Goal: Task Accomplishment & Management: Complete application form

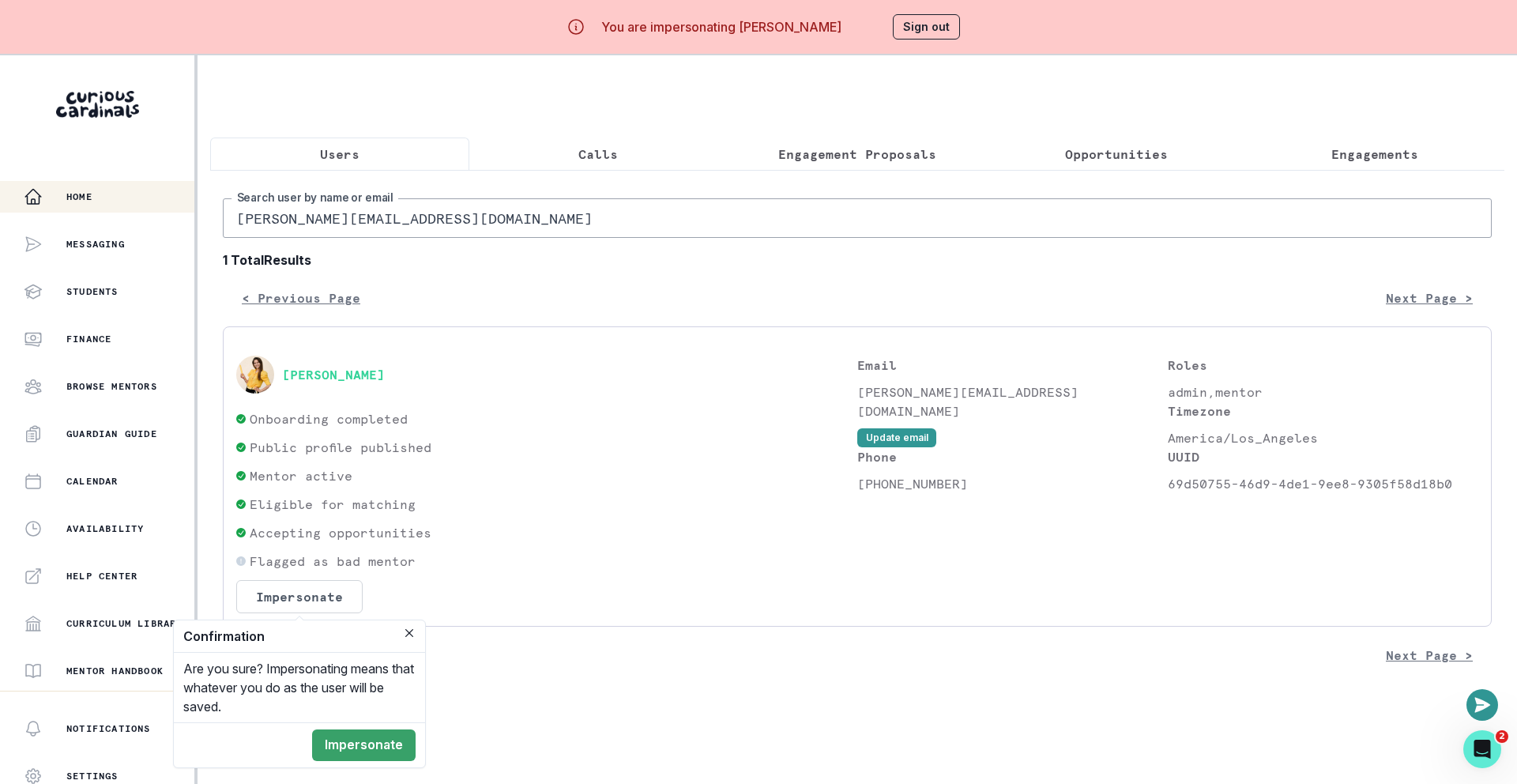
click at [107, 189] on div "Home" at bounding box center [109, 197] width 171 height 19
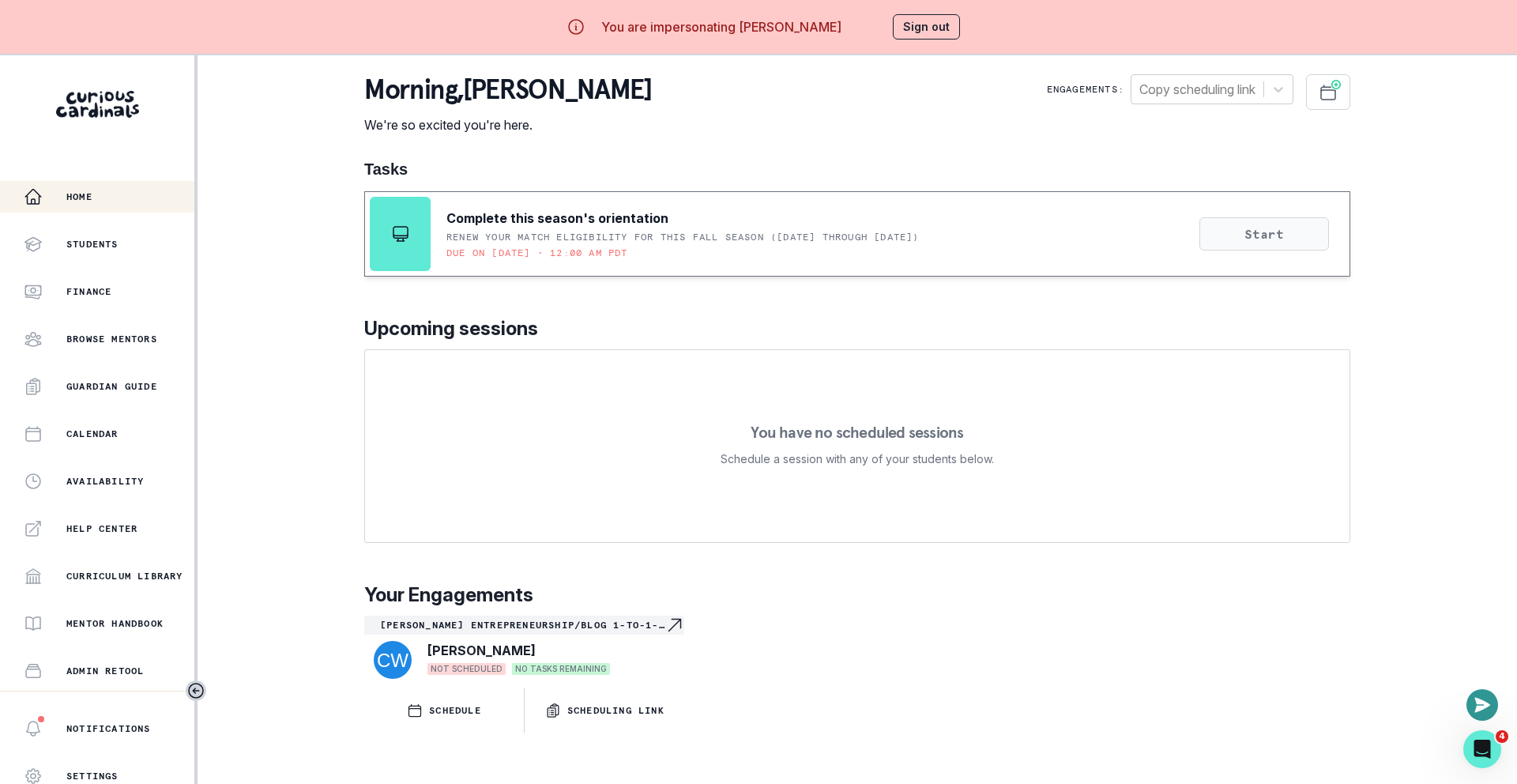
click at [1303, 226] on button "Start" at bounding box center [1264, 234] width 130 height 33
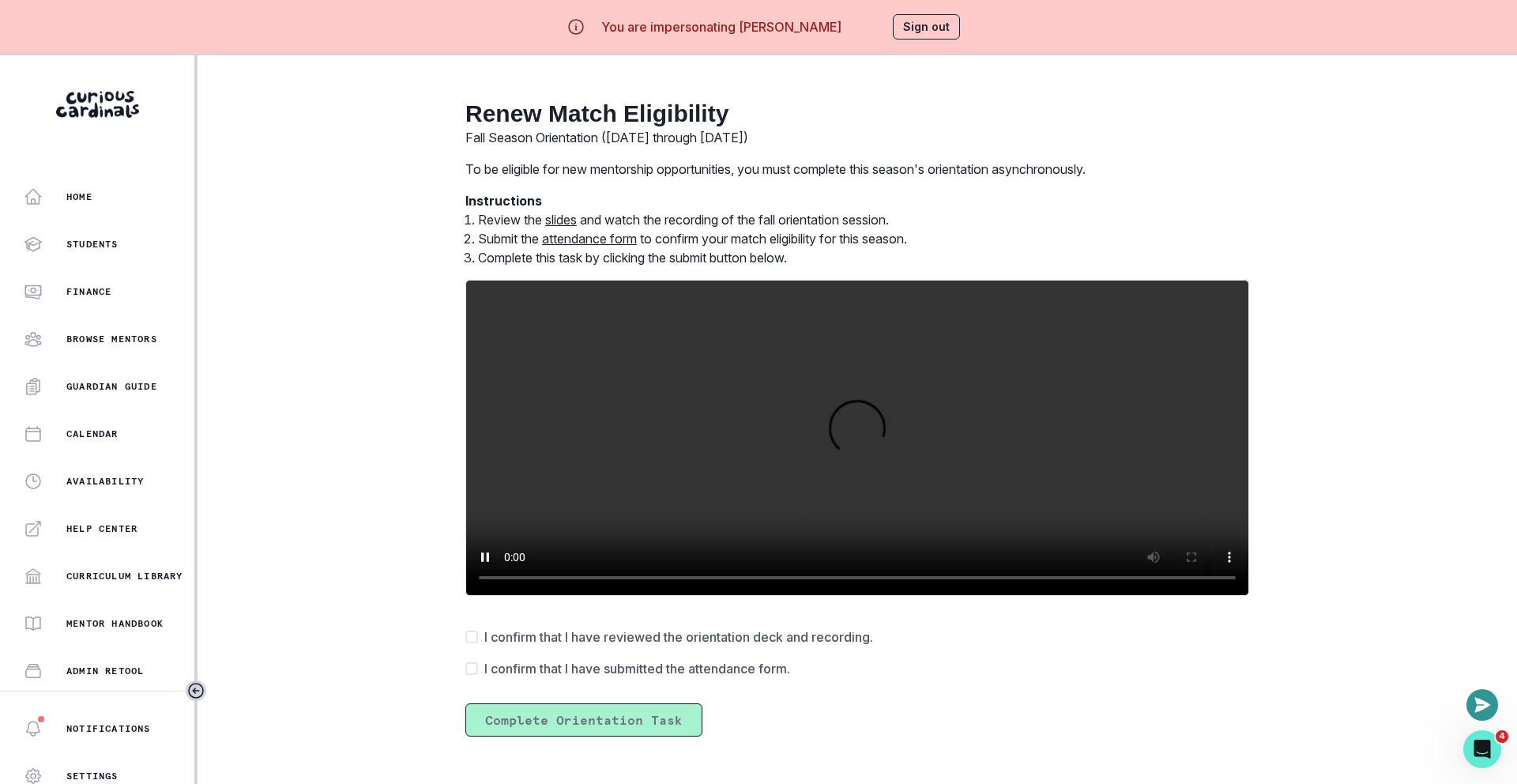
click at [837, 464] on video at bounding box center [858, 437] width 783 height 314
click at [1326, 500] on div "Renew Match Eligibility Fall Season Orientation ([DATE] through [DATE]) To be e…" at bounding box center [857, 405] width 987 height 700
click at [1001, 485] on video at bounding box center [858, 437] width 783 height 314
drag, startPoint x: 678, startPoint y: 129, endPoint x: 783, endPoint y: 136, distance: 105.2
click at [783, 136] on p "Fall Season Orientation ([DATE] through [DATE])" at bounding box center [858, 137] width 784 height 19
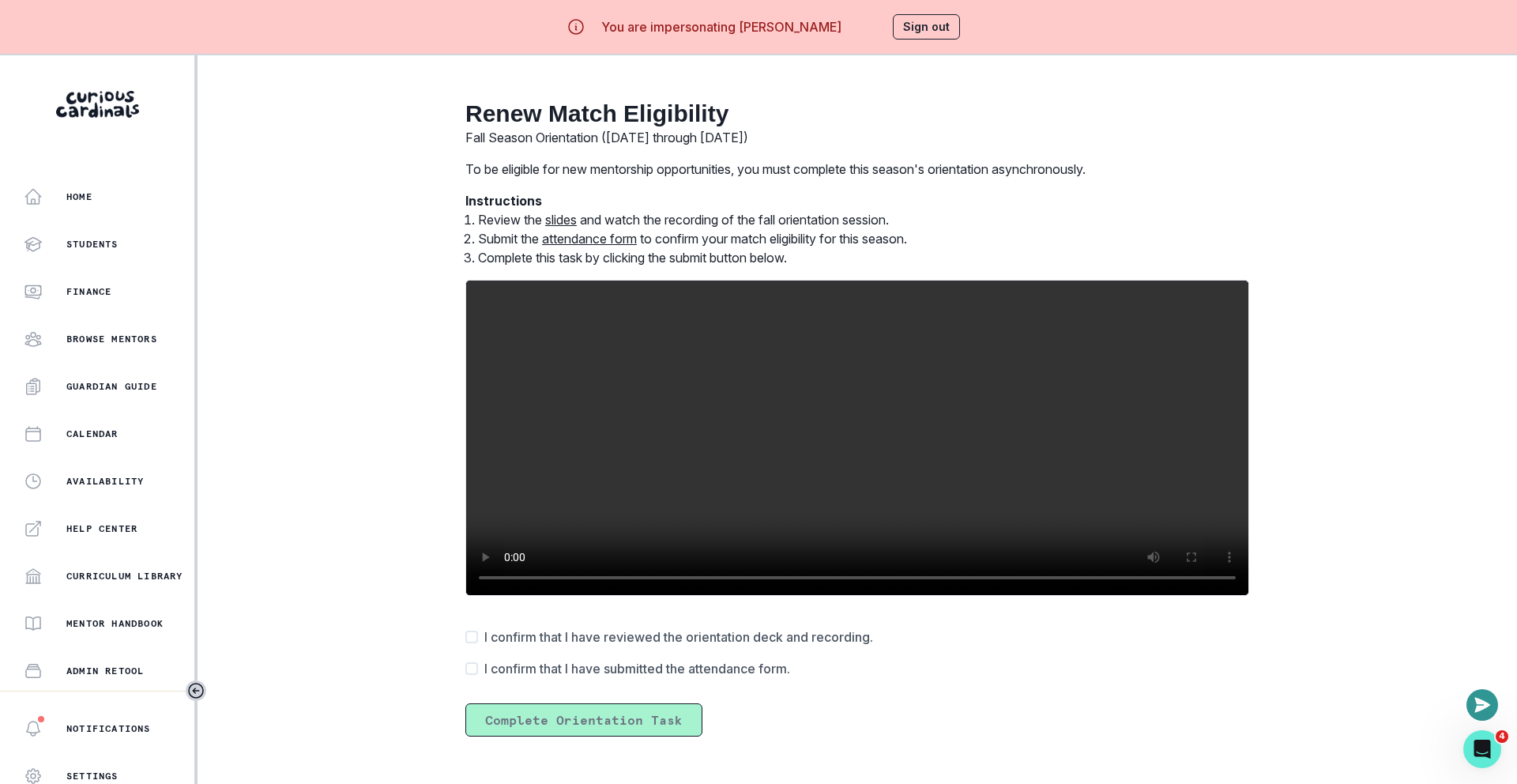
click at [783, 136] on p "Fall Season Orientation ([DATE] through [DATE])" at bounding box center [858, 137] width 784 height 19
drag, startPoint x: 647, startPoint y: 165, endPoint x: 1043, endPoint y: 175, distance: 396.1
click at [1043, 175] on p "To be eligible for new mentorship opportunities, you must complete this season'…" at bounding box center [858, 169] width 784 height 19
click at [811, 457] on video at bounding box center [858, 437] width 783 height 314
click at [681, 408] on video at bounding box center [858, 437] width 783 height 314
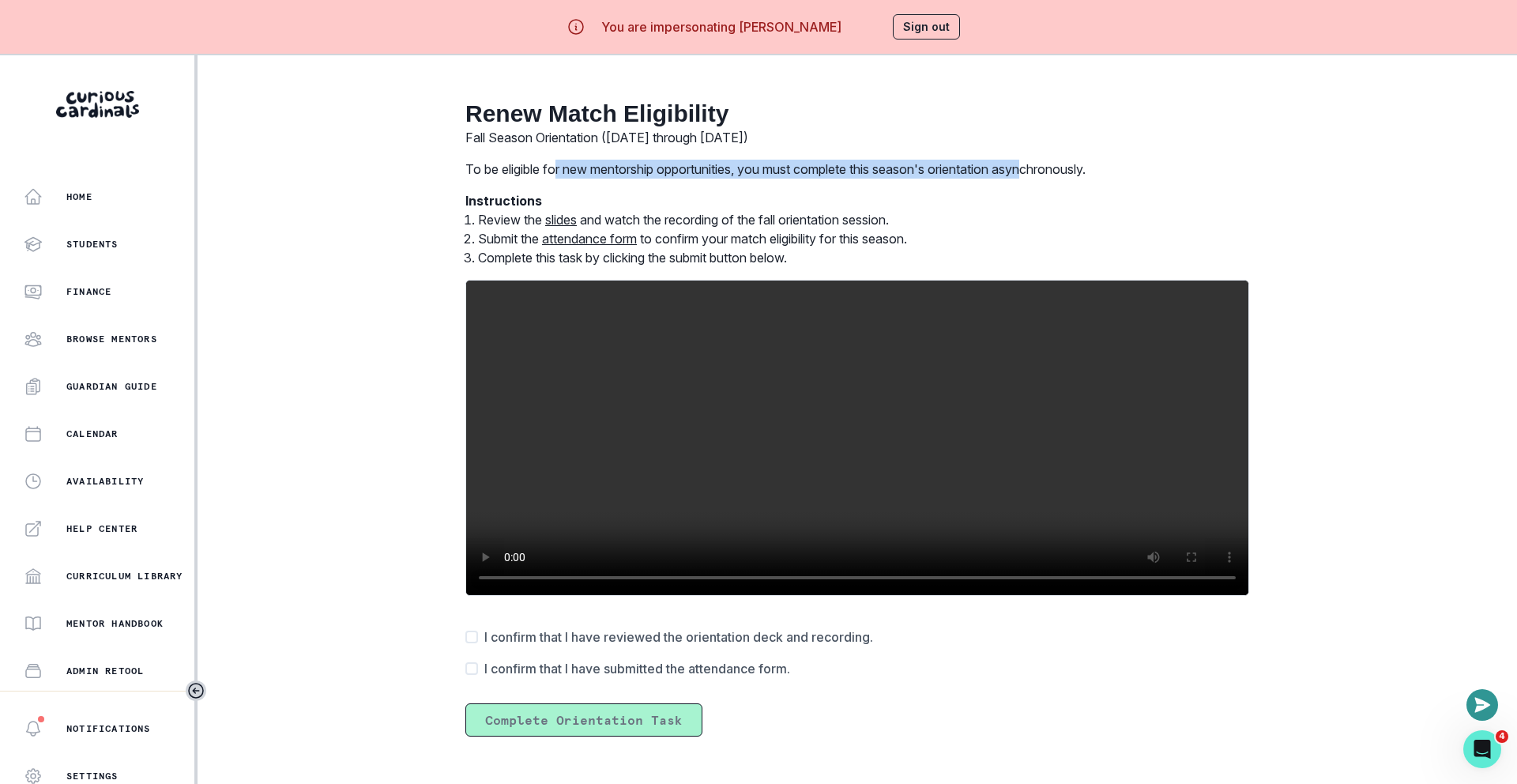
click at [600, 425] on video at bounding box center [858, 437] width 783 height 314
click at [552, 222] on link "slides" at bounding box center [561, 220] width 32 height 16
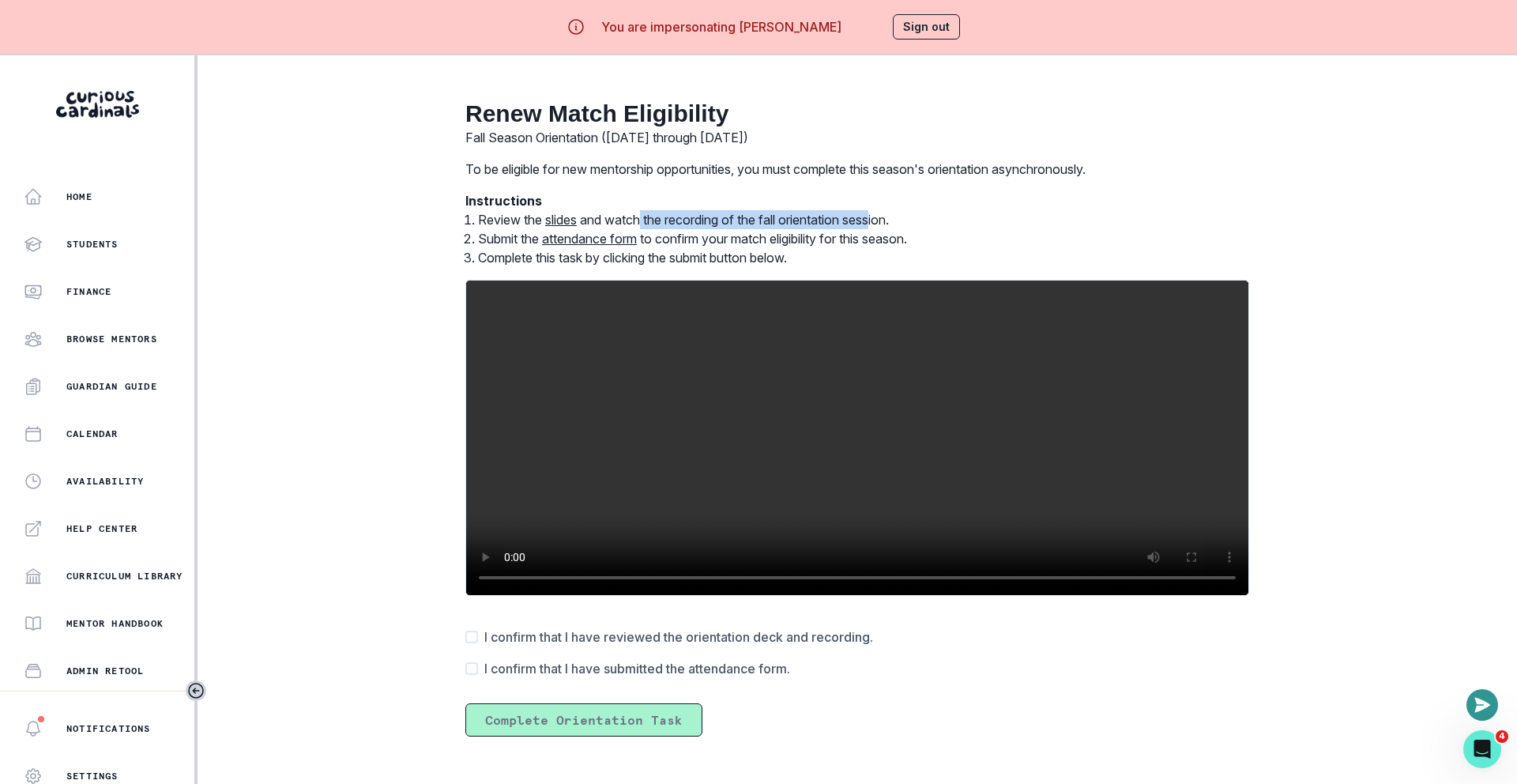
drag, startPoint x: 644, startPoint y: 222, endPoint x: 882, endPoint y: 220, distance: 238.0
click at [882, 220] on li "Review the slides and watch the recording of the fall orientation session." at bounding box center [863, 220] width 771 height 19
click at [565, 236] on link "attendance form" at bounding box center [589, 239] width 95 height 16
drag, startPoint x: 522, startPoint y: 632, endPoint x: 516, endPoint y: 654, distance: 22.8
click at [522, 632] on span "I confirm that I have reviewed the orientation deck and recording." at bounding box center [678, 637] width 389 height 19
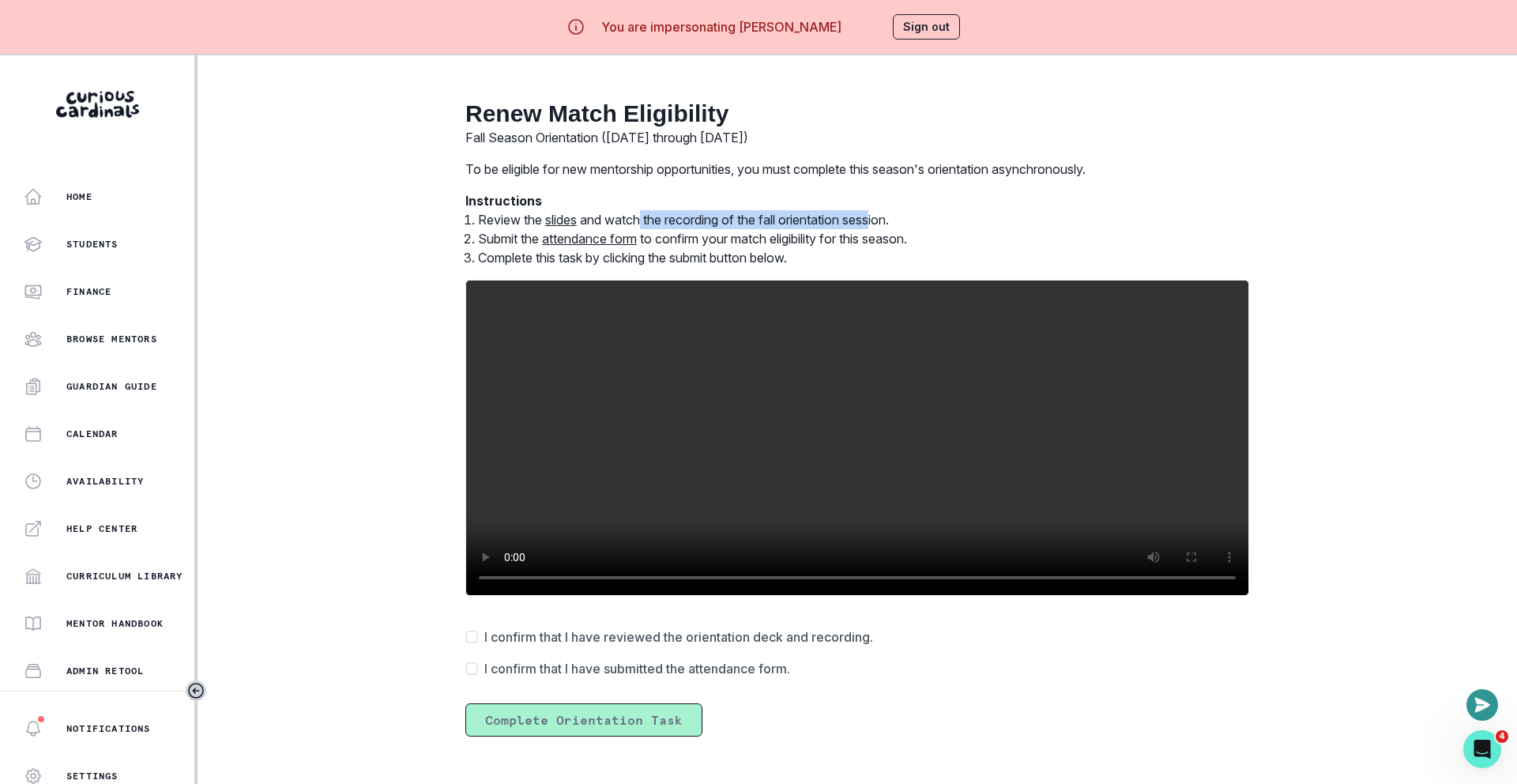
click at [466, 637] on input "I confirm that I have reviewed the orientation deck and recording." at bounding box center [465, 637] width 1 height 1
checkbox input "true"
click at [515, 665] on span "I confirm that I have submitted the attendance form." at bounding box center [636, 668] width 306 height 19
click at [466, 668] on input "I confirm that I have submitted the attendance form." at bounding box center [465, 668] width 1 height 1
checkbox input "true"
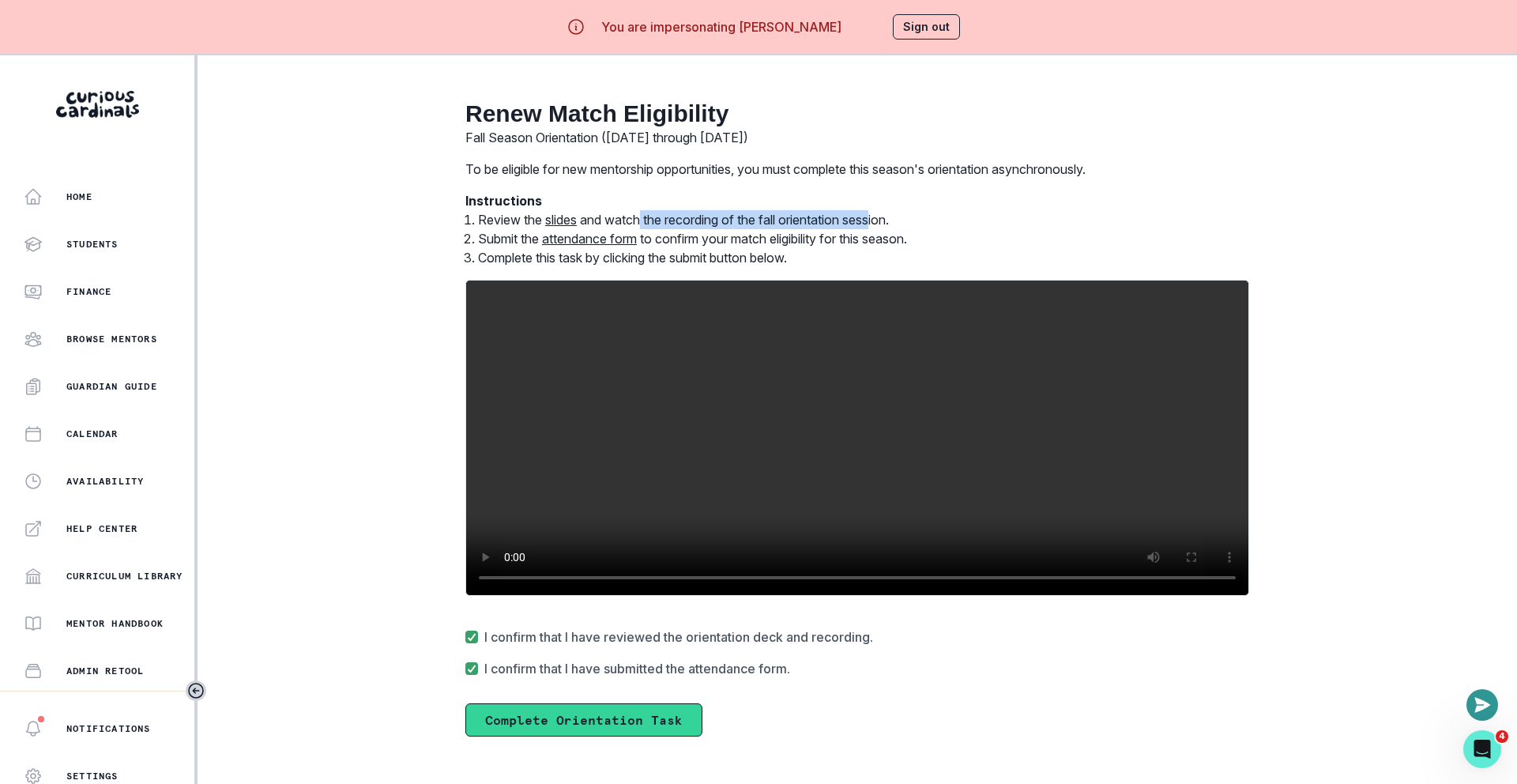
click at [523, 719] on button "Complete Orientation Task" at bounding box center [584, 719] width 237 height 33
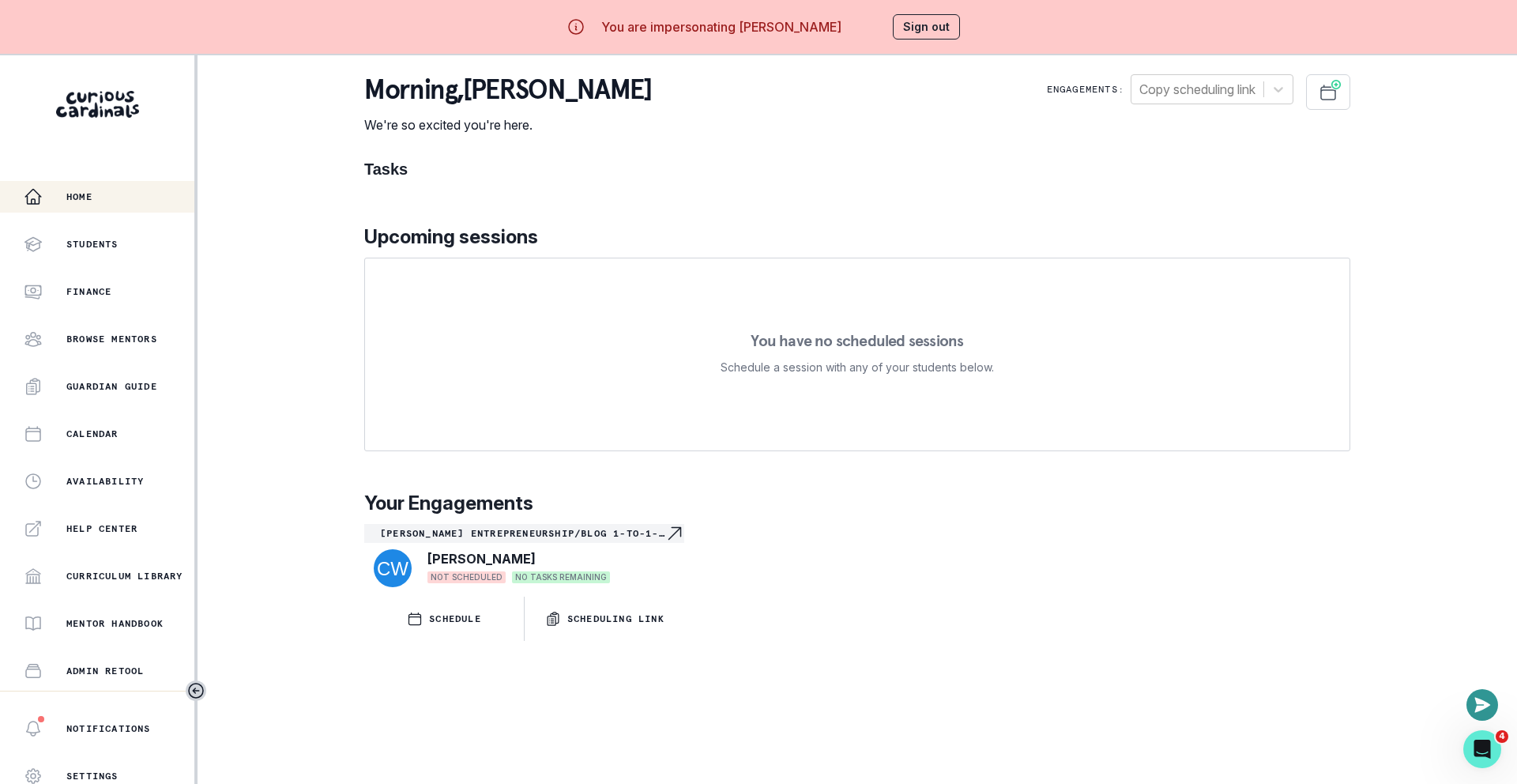
click at [925, 189] on div "Tasks Upcoming sessions You have no scheduled sessions Schedule a session with …" at bounding box center [857, 400] width 987 height 481
click at [929, 18] on button "Sign out" at bounding box center [926, 26] width 67 height 25
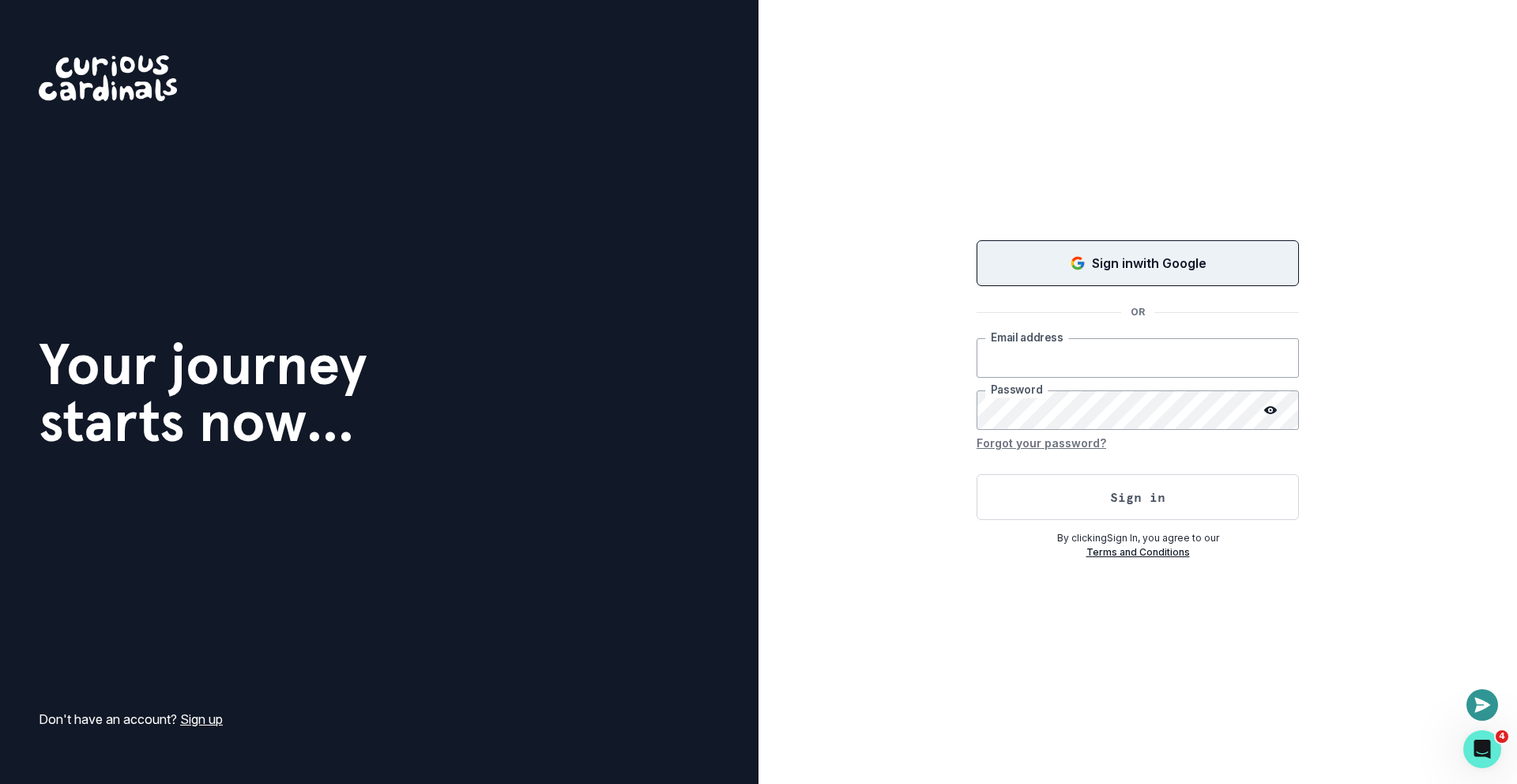
type input "[EMAIL_ADDRESS][DOMAIN_NAME]"
click at [1030, 279] on button "Sign in with Google" at bounding box center [1138, 262] width 322 height 46
